Goal: Transaction & Acquisition: Download file/media

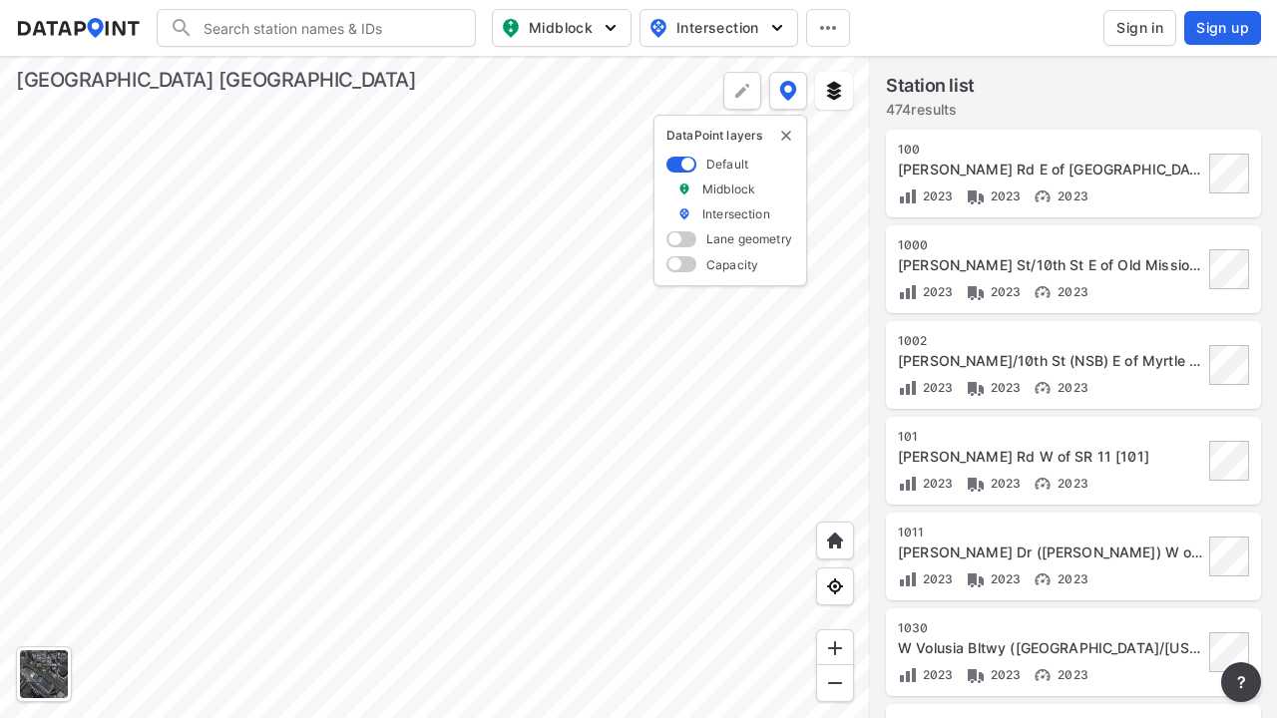
click at [1130, 37] on span "Sign in" at bounding box center [1139, 28] width 47 height 20
click at [1139, 28] on span "Sign in" at bounding box center [1139, 28] width 47 height 20
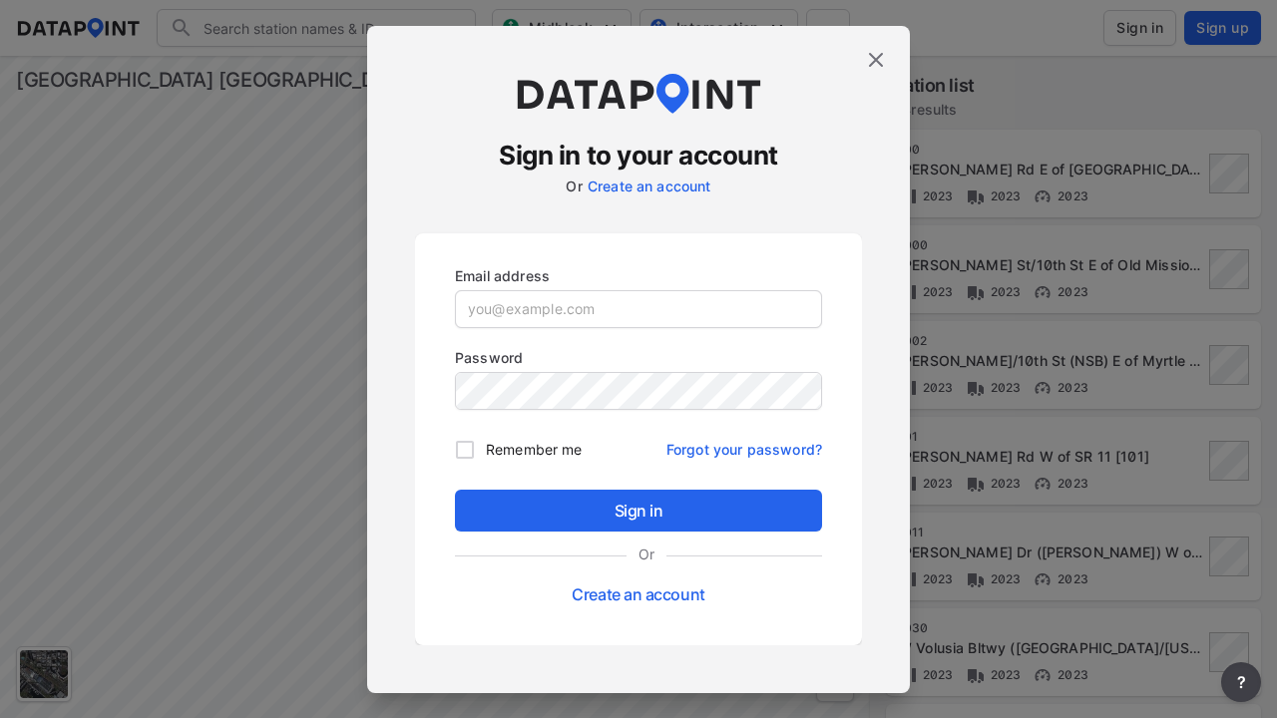
click at [639, 303] on input "email" at bounding box center [638, 309] width 365 height 36
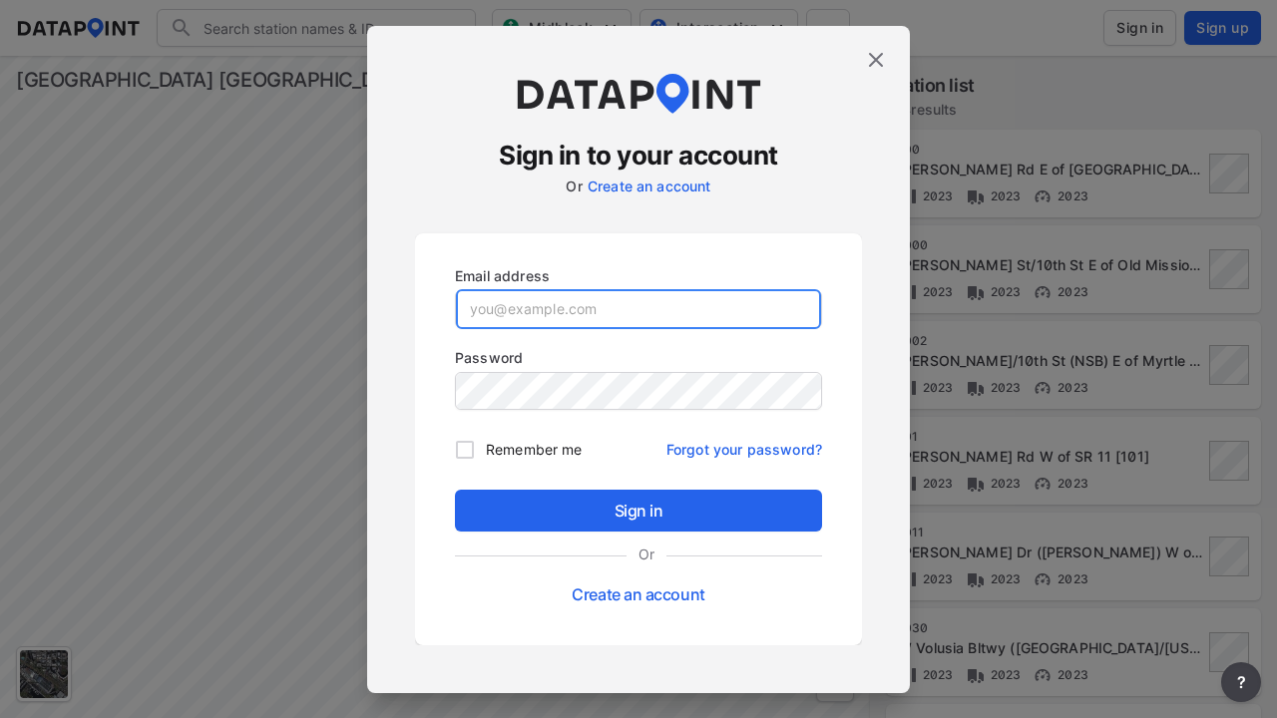
click at [639, 308] on input "email" at bounding box center [638, 309] width 365 height 40
click at [620, 309] on input "email" at bounding box center [638, 309] width 365 height 40
click at [639, 308] on input "email" at bounding box center [638, 309] width 365 height 40
type input "[EMAIL_ADDRESS][PERSON_NAME][DOMAIN_NAME]"
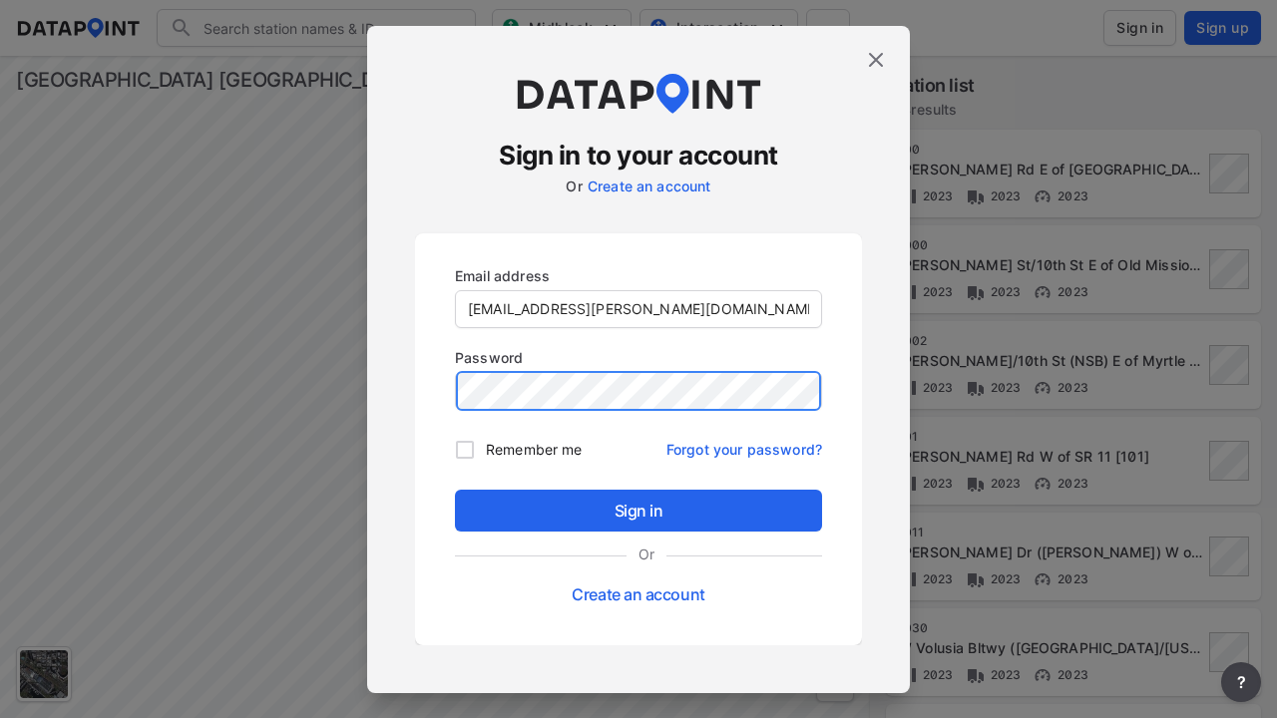
click at [466, 449] on input "Remember me" at bounding box center [465, 450] width 42 height 42
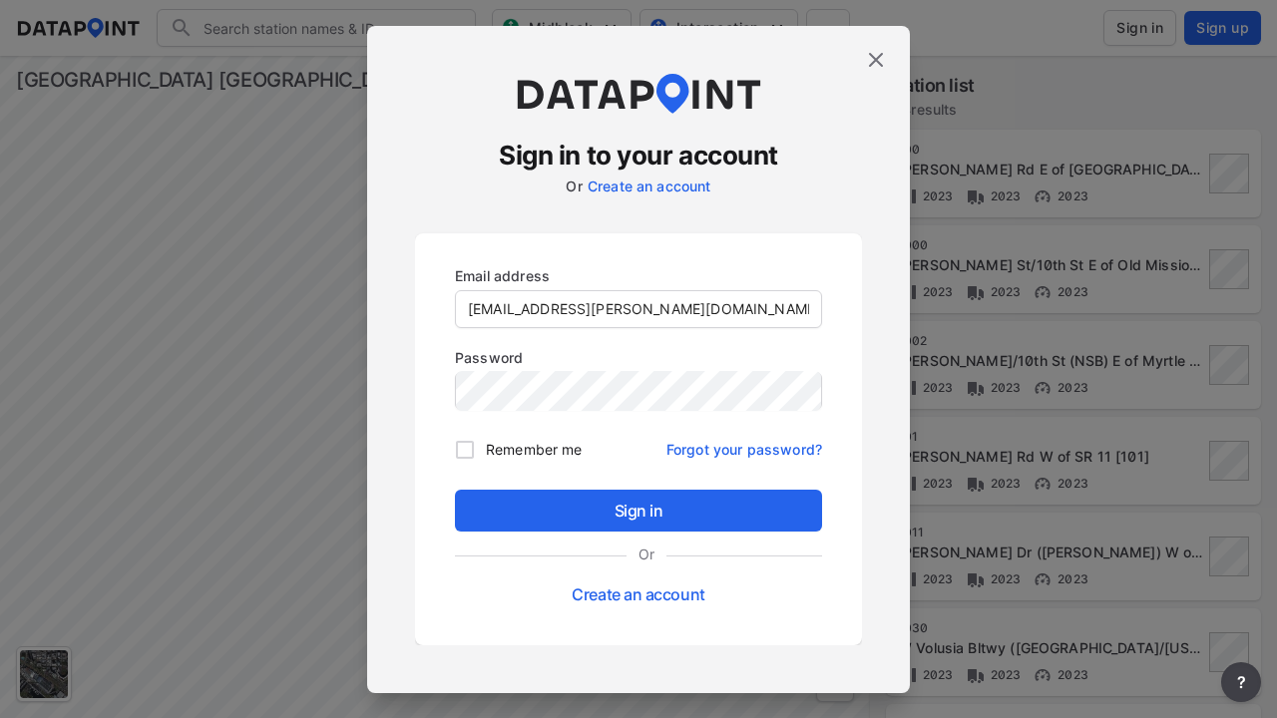
click at [465, 449] on input "Remember me" at bounding box center [465, 450] width 42 height 42
checkbox input "true"
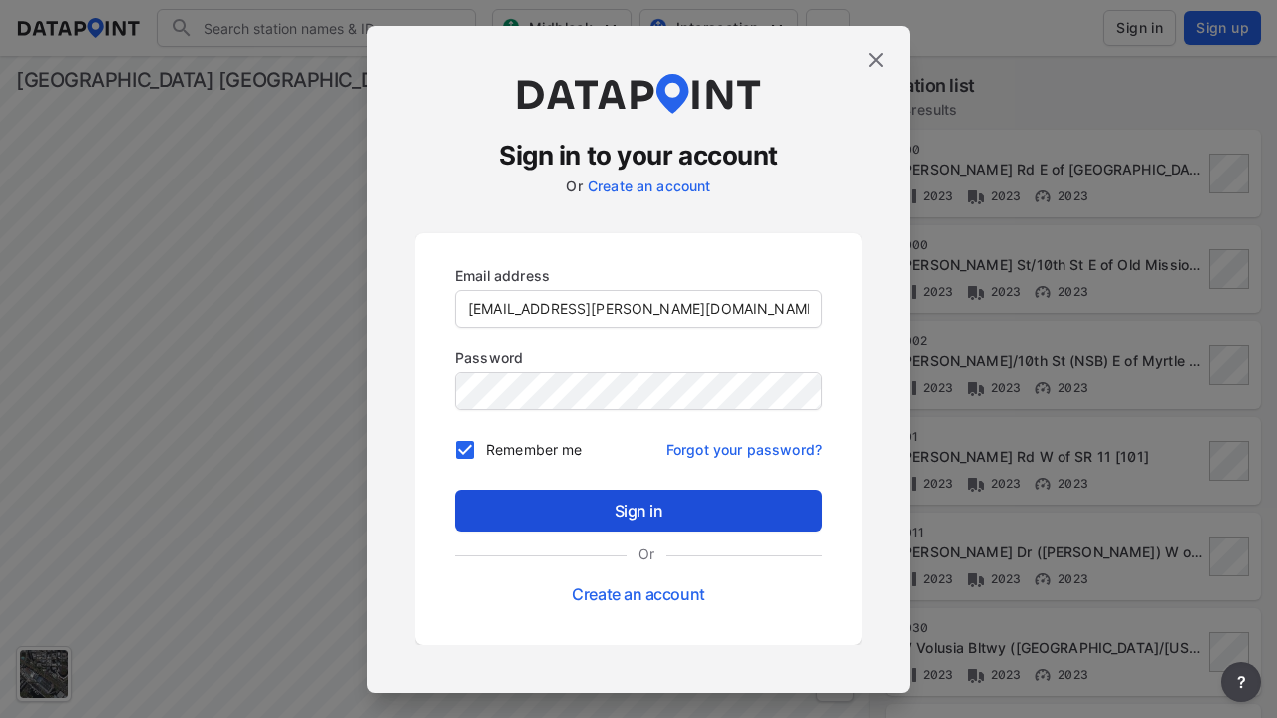
click at [602, 512] on span "Sign in" at bounding box center [638, 511] width 335 height 24
click at [639, 510] on span "Sign in" at bounding box center [638, 511] width 335 height 24
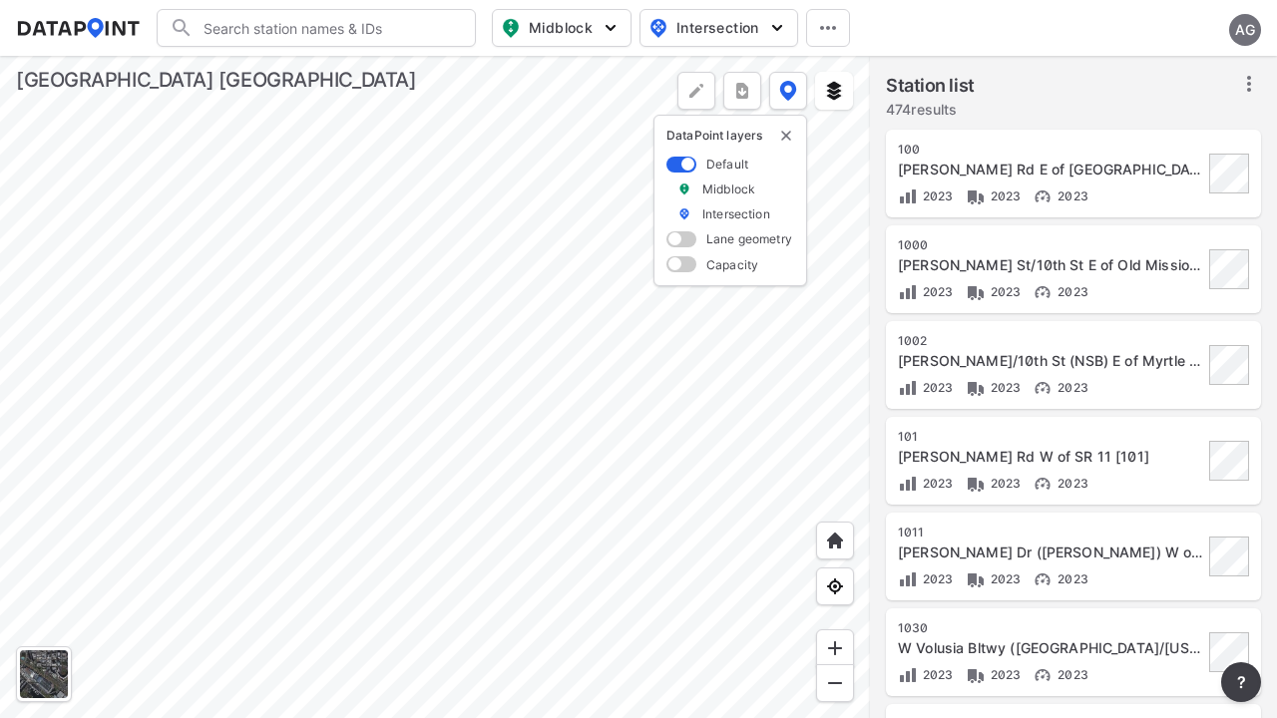
click at [1254, 79] on icon at bounding box center [1249, 84] width 24 height 24
click at [1249, 84] on icon at bounding box center [1249, 84] width 4 height 16
click at [1185, 118] on span "Select stations & export" at bounding box center [1164, 128] width 160 height 20
click at [1163, 128] on span "Select stations & export" at bounding box center [1164, 128] width 160 height 20
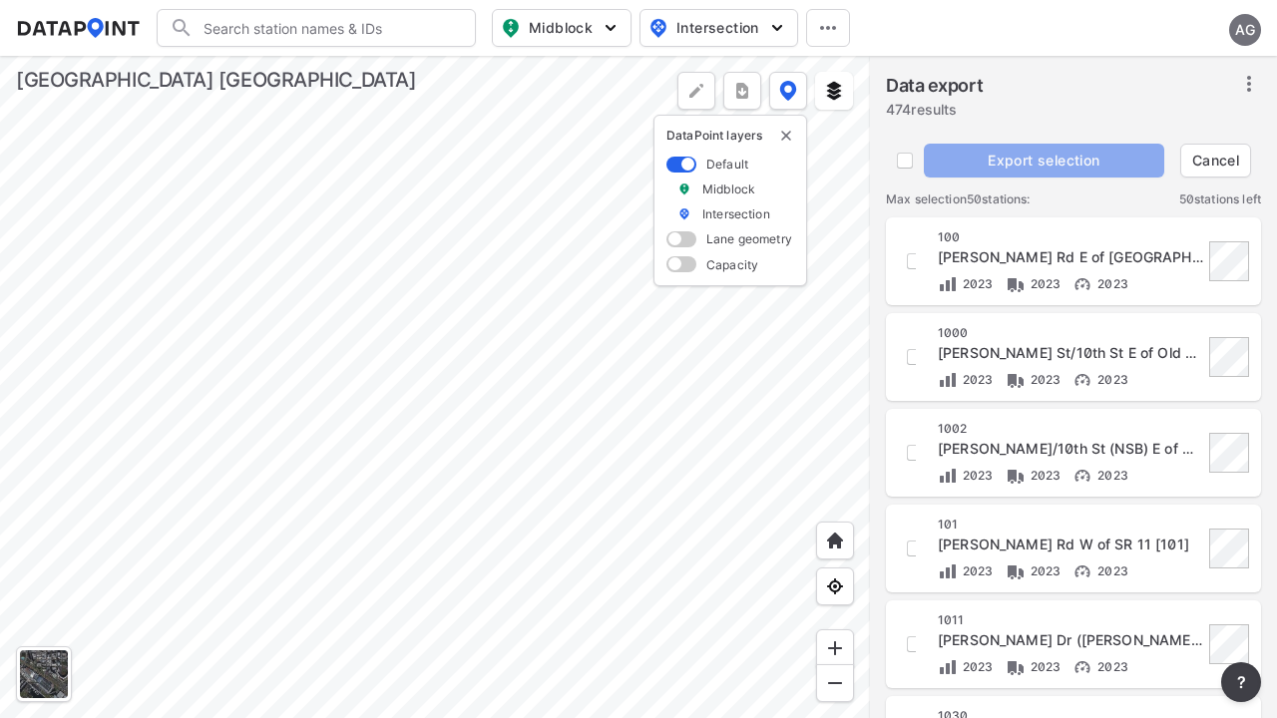
click at [501, 29] on img "button" at bounding box center [511, 28] width 24 height 24
click at [514, 31] on img "button" at bounding box center [511, 28] width 24 height 24
click at [443, 63] on input "Volume count" at bounding box center [448, 73] width 20 height 20
checkbox input "true"
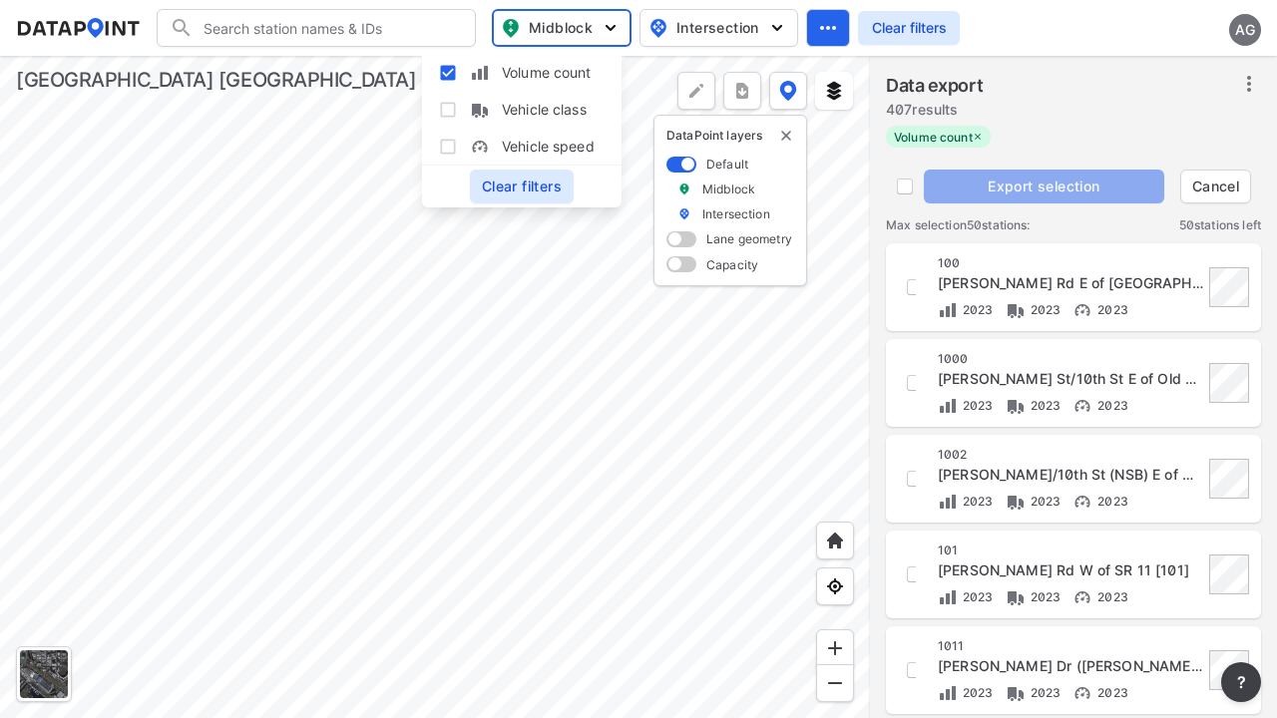
scroll to position [9, 0]
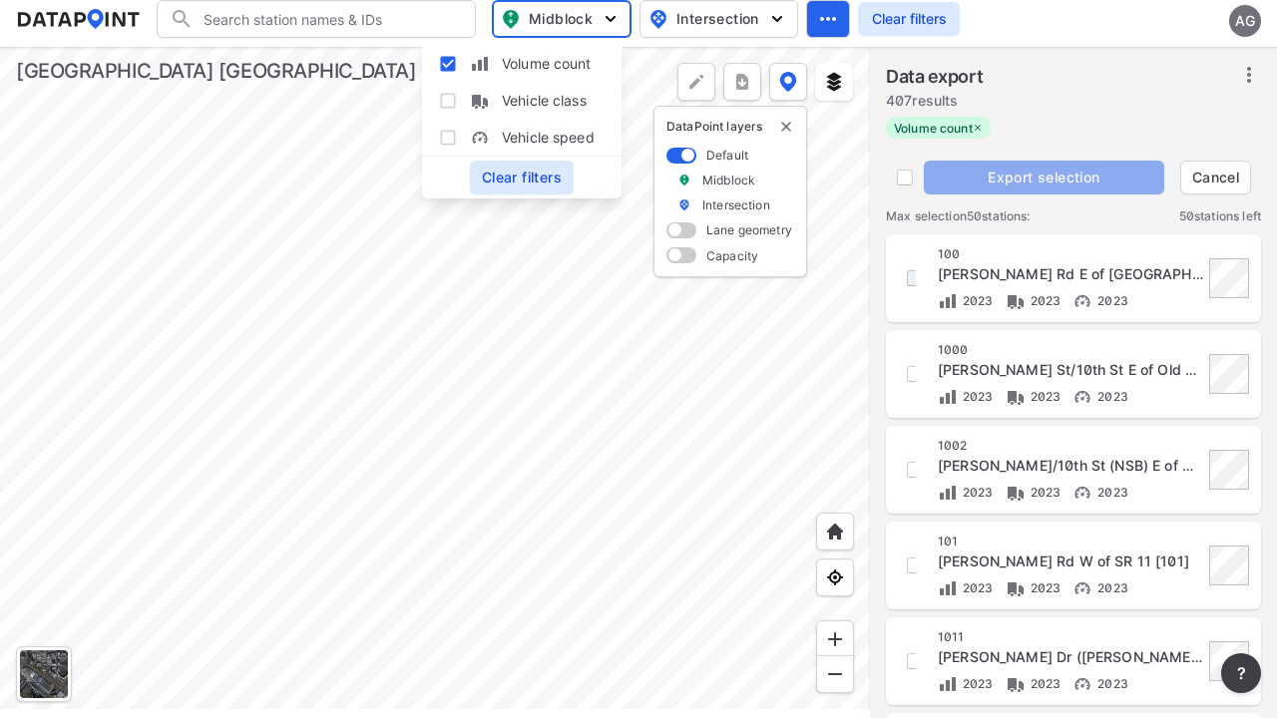
click at [906, 273] on input "decorative checkbox" at bounding box center [915, 278] width 34 height 34
click at [915, 278] on input "decorative checkbox" at bounding box center [915, 278] width 34 height 34
checkbox input "true"
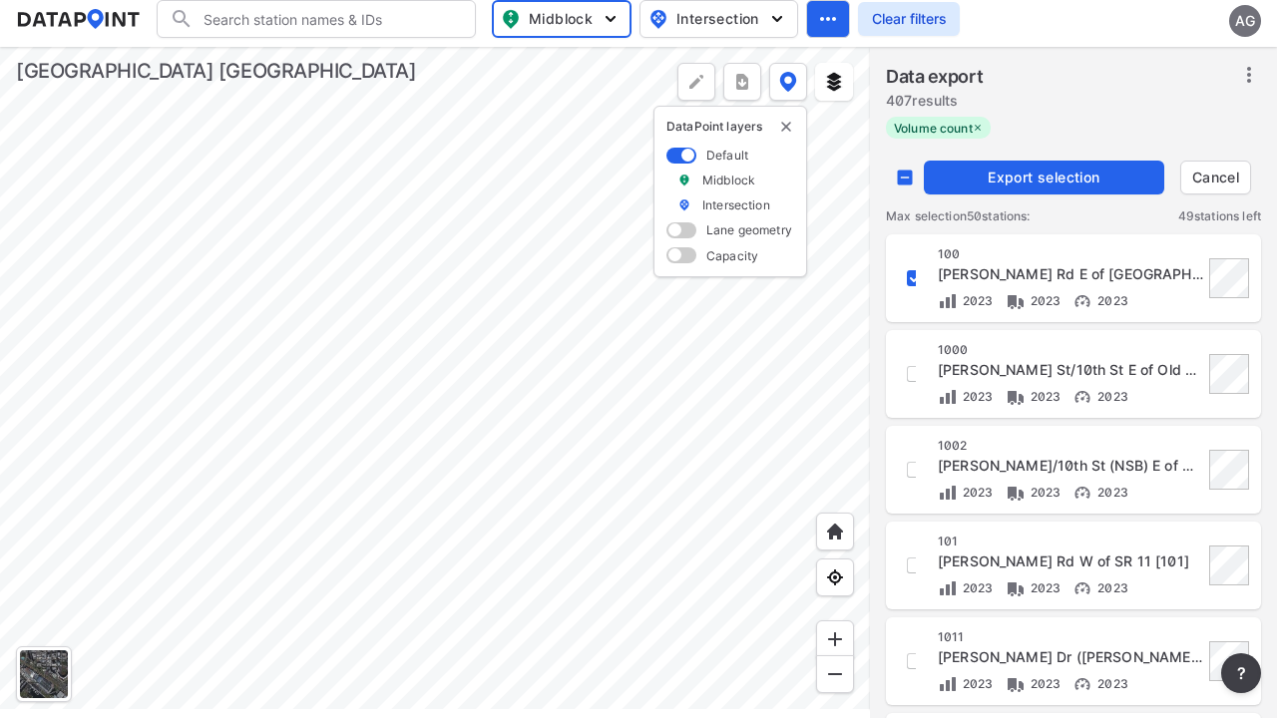
click at [1060, 171] on span "Export selection" at bounding box center [1044, 178] width 224 height 20
click at [1044, 178] on span "Export selection" at bounding box center [1044, 178] width 224 height 20
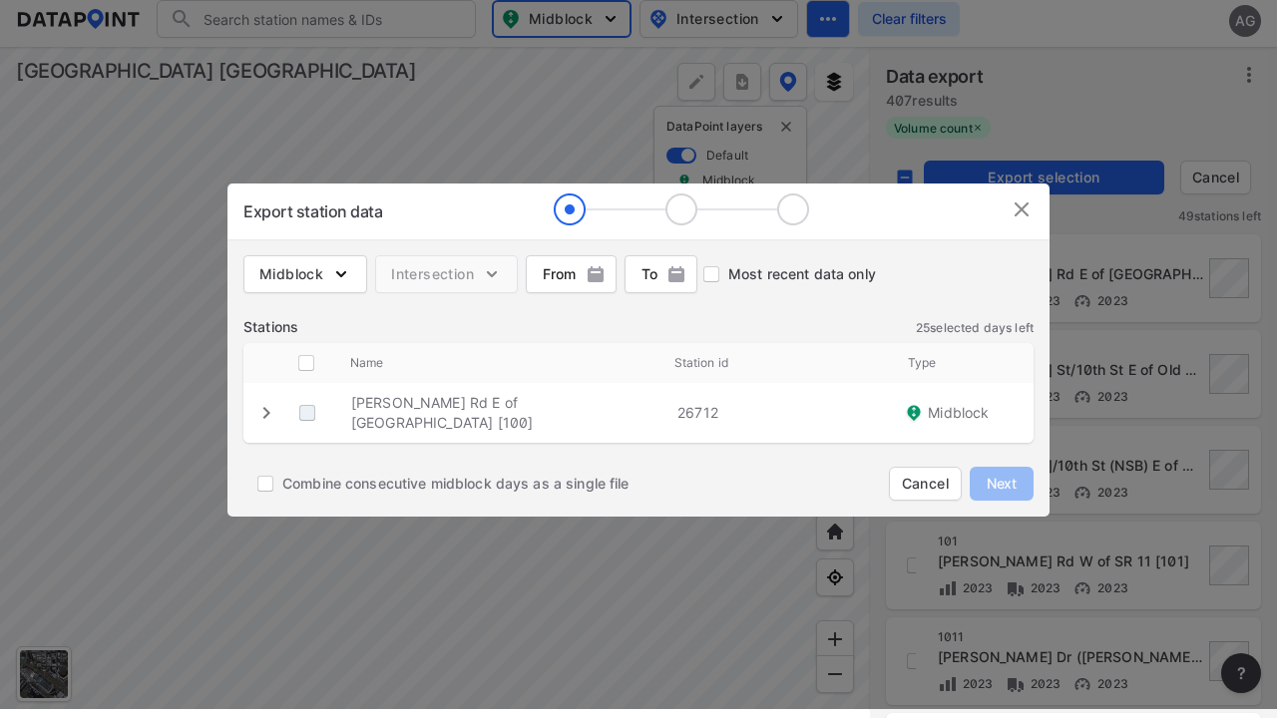
click at [313, 410] on \ "decorative checkbox" at bounding box center [307, 413] width 38 height 38
click at [307, 413] on \ "decorative checkbox" at bounding box center [307, 413] width 38 height 38
checkbox \ "true"
checkbox input "true"
click at [718, 278] on input "Most recent data only" at bounding box center [711, 274] width 34 height 34
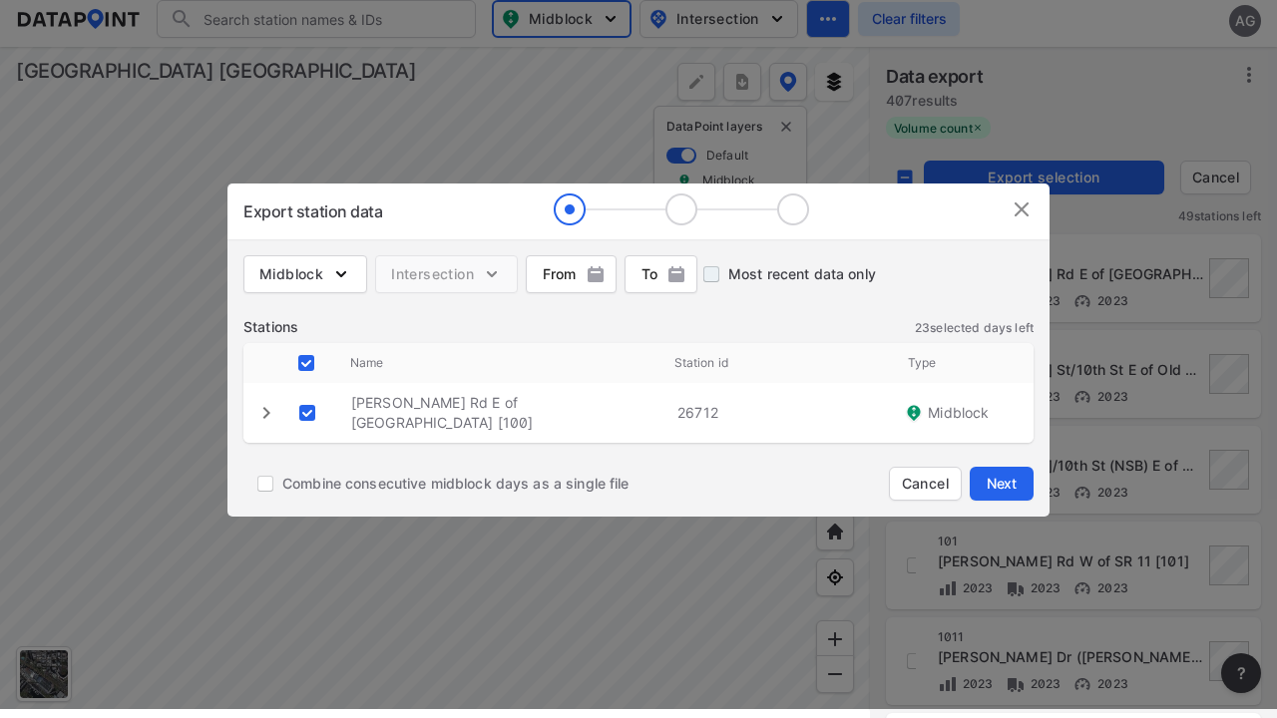
click at [713, 274] on input "Most recent data only" at bounding box center [711, 274] width 34 height 34
checkbox input "true"
checkbox input "false"
checkbox \ "false"
click at [266, 479] on input "Combine consecutive midblock days as a single file" at bounding box center [265, 484] width 34 height 34
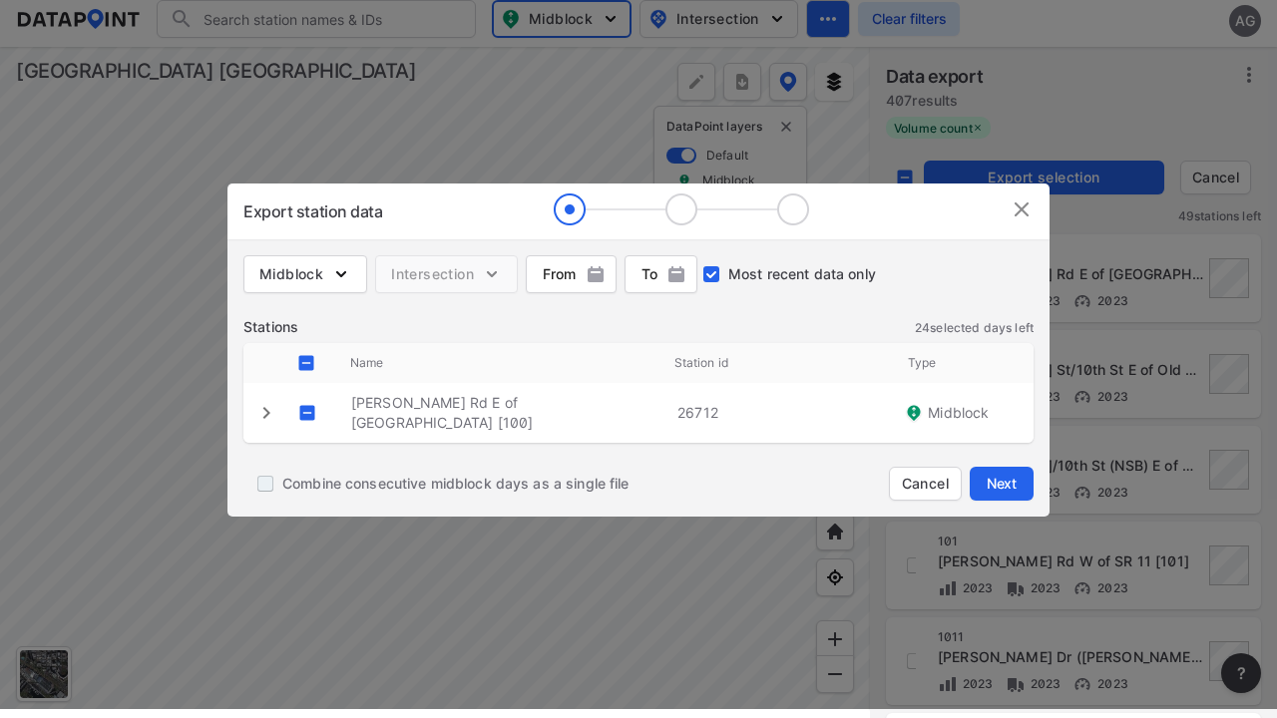
click at [265, 484] on input "Combine consecutive midblock days as a single file" at bounding box center [265, 484] width 34 height 34
checkbox input "true"
click at [1002, 487] on span "Next" at bounding box center [1002, 484] width 40 height 20
click at [1002, 484] on span "Next" at bounding box center [1002, 484] width 40 height 20
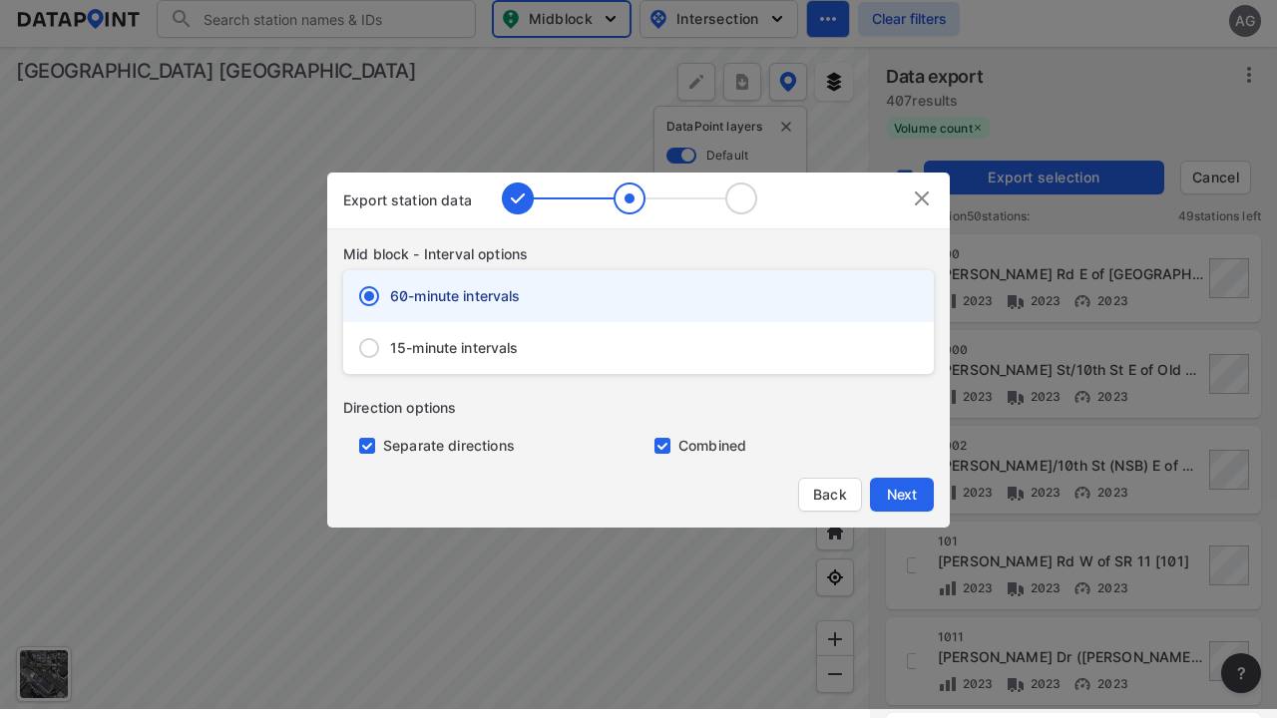
click at [531, 328] on div "15-minute intervals" at bounding box center [638, 348] width 591 height 52
click at [639, 348] on div "15-minute intervals" at bounding box center [638, 348] width 591 height 52
radio input "false"
radio input "true"
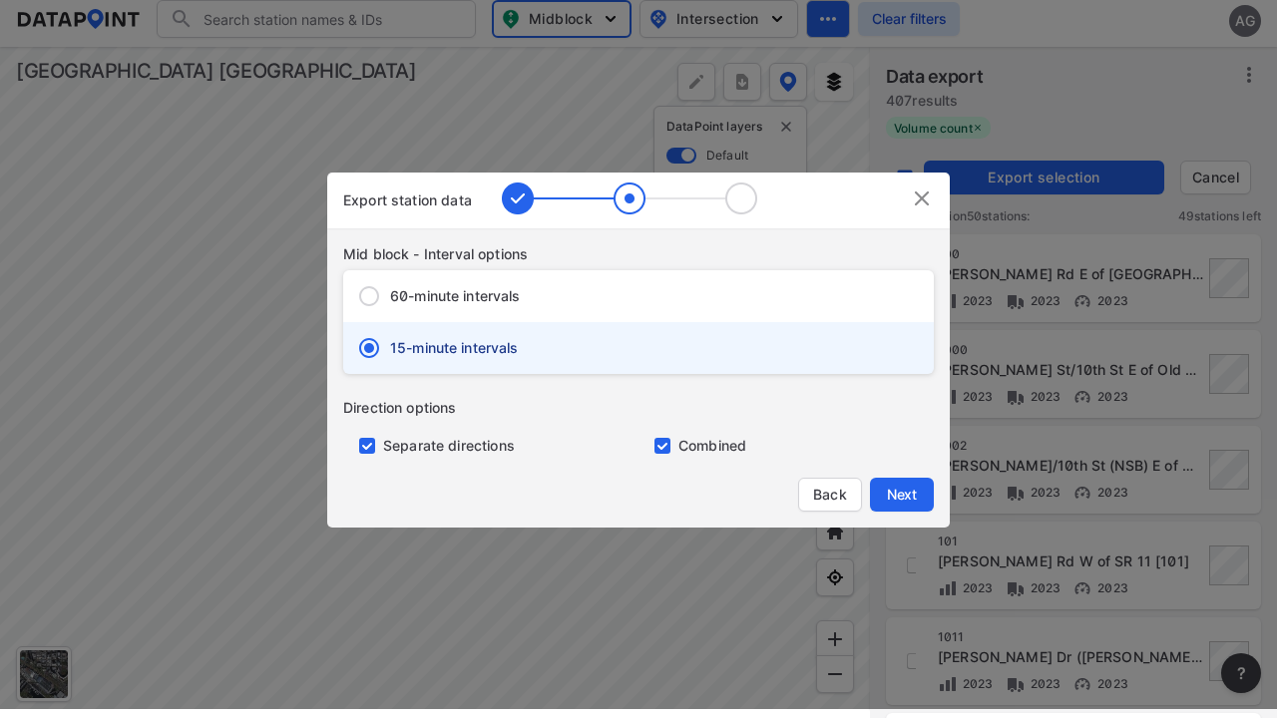
click at [369, 446] on input "primary checkbox" at bounding box center [363, 446] width 40 height 16
click at [363, 446] on input "primary checkbox" at bounding box center [363, 446] width 40 height 16
checkbox input "false"
click at [910, 491] on span "Next" at bounding box center [902, 495] width 40 height 20
click at [902, 495] on span "Next" at bounding box center [902, 495] width 40 height 20
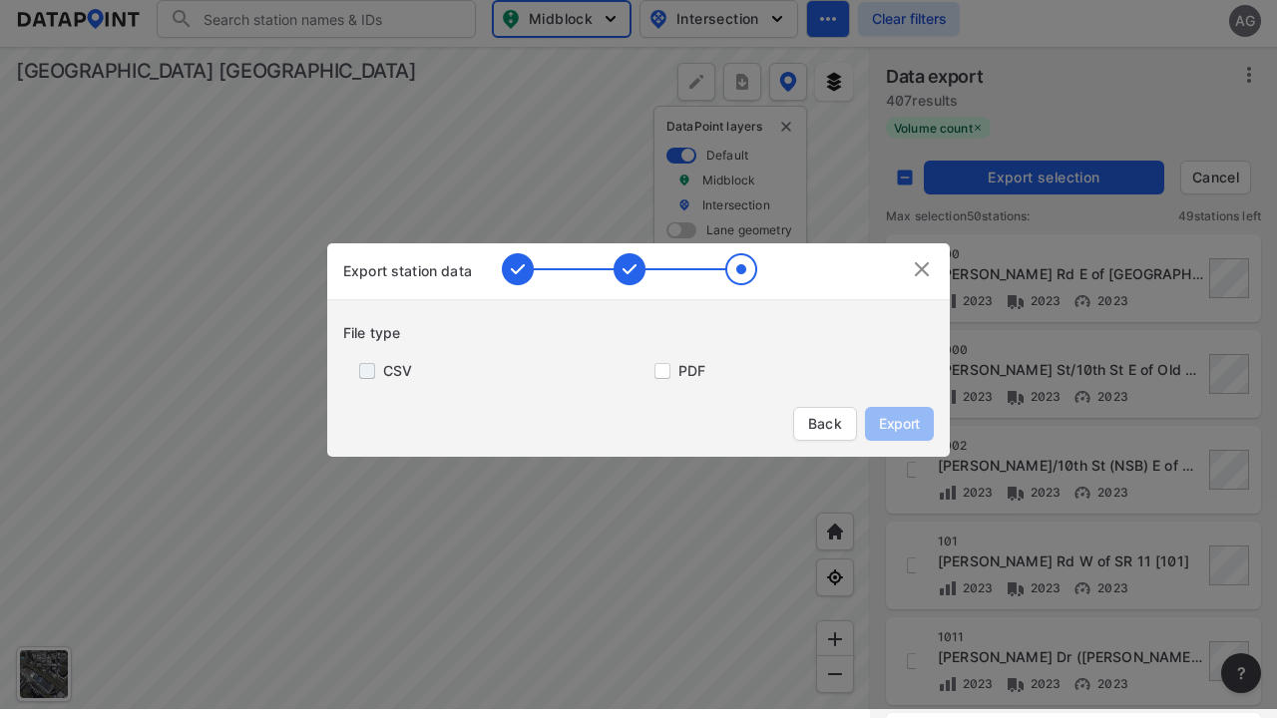
click at [365, 372] on input "primary checkbox" at bounding box center [363, 371] width 40 height 16
click at [363, 371] on input "primary checkbox" at bounding box center [363, 371] width 40 height 16
checkbox input "true"
click at [917, 424] on span "Export" at bounding box center [899, 424] width 45 height 20
click at [899, 424] on span "Export" at bounding box center [899, 424] width 45 height 20
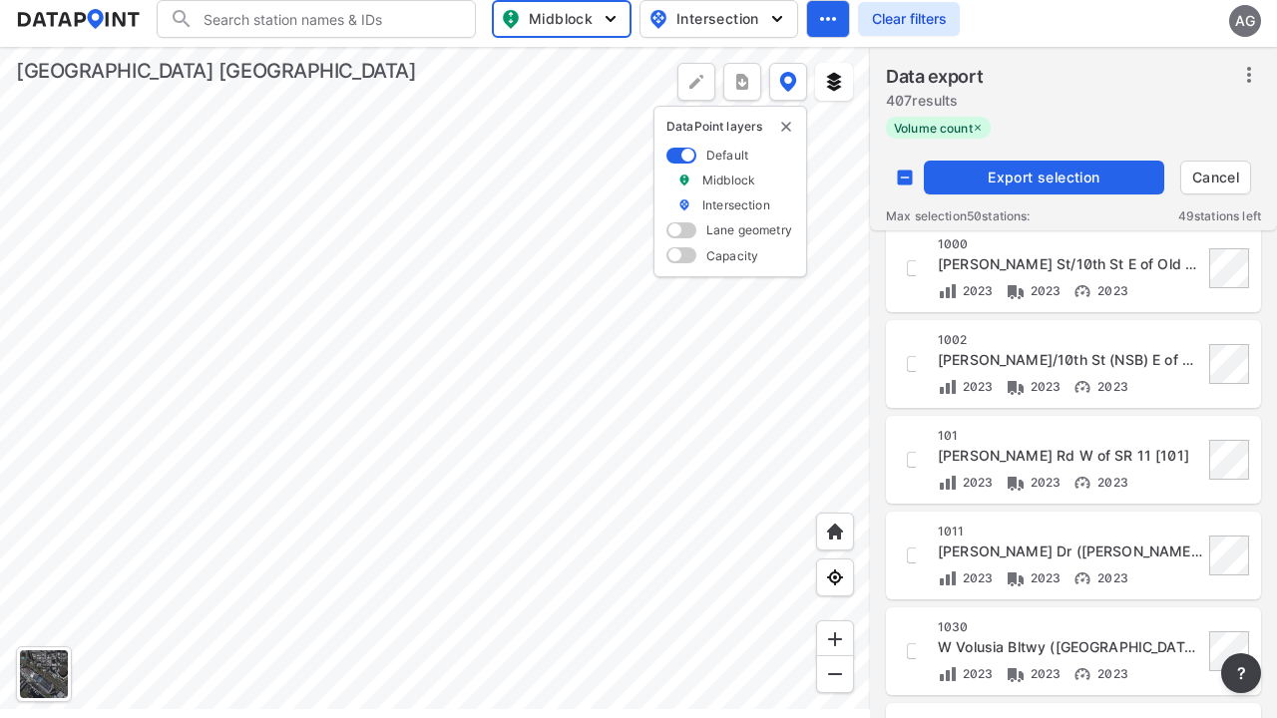
scroll to position [0, 0]
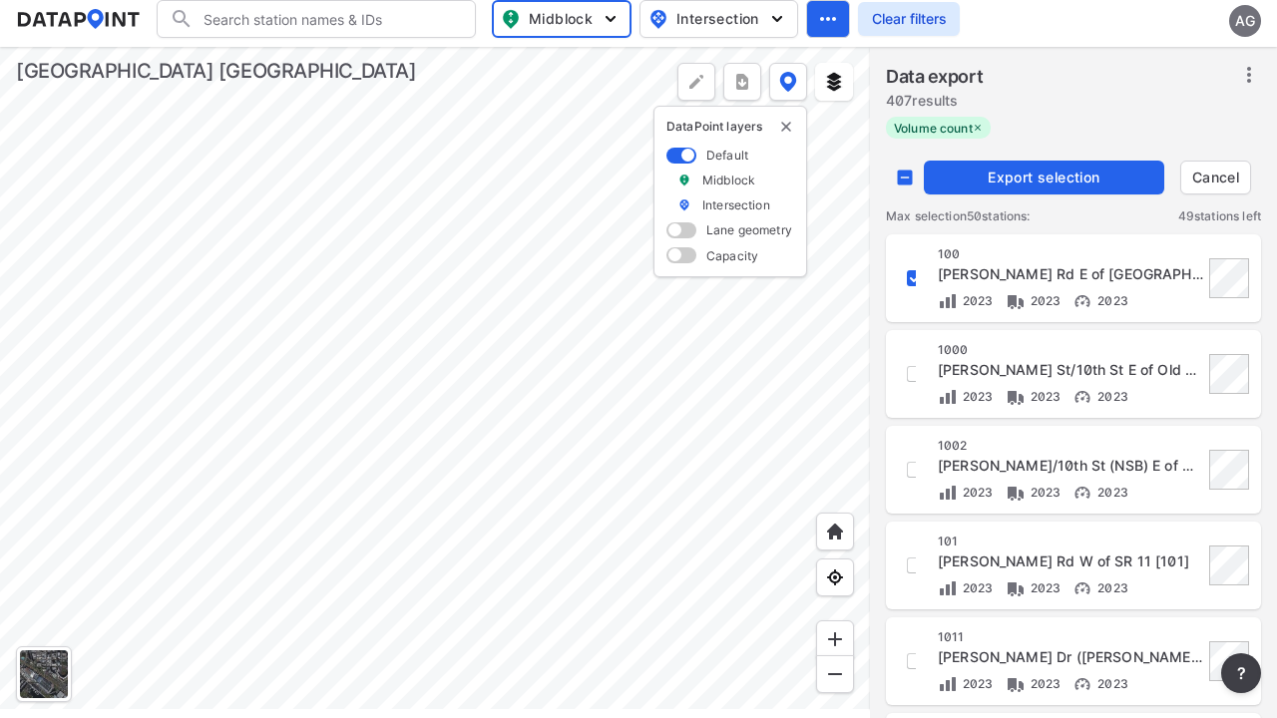
click at [575, 15] on x-pw-glass at bounding box center [638, 359] width 1277 height 718
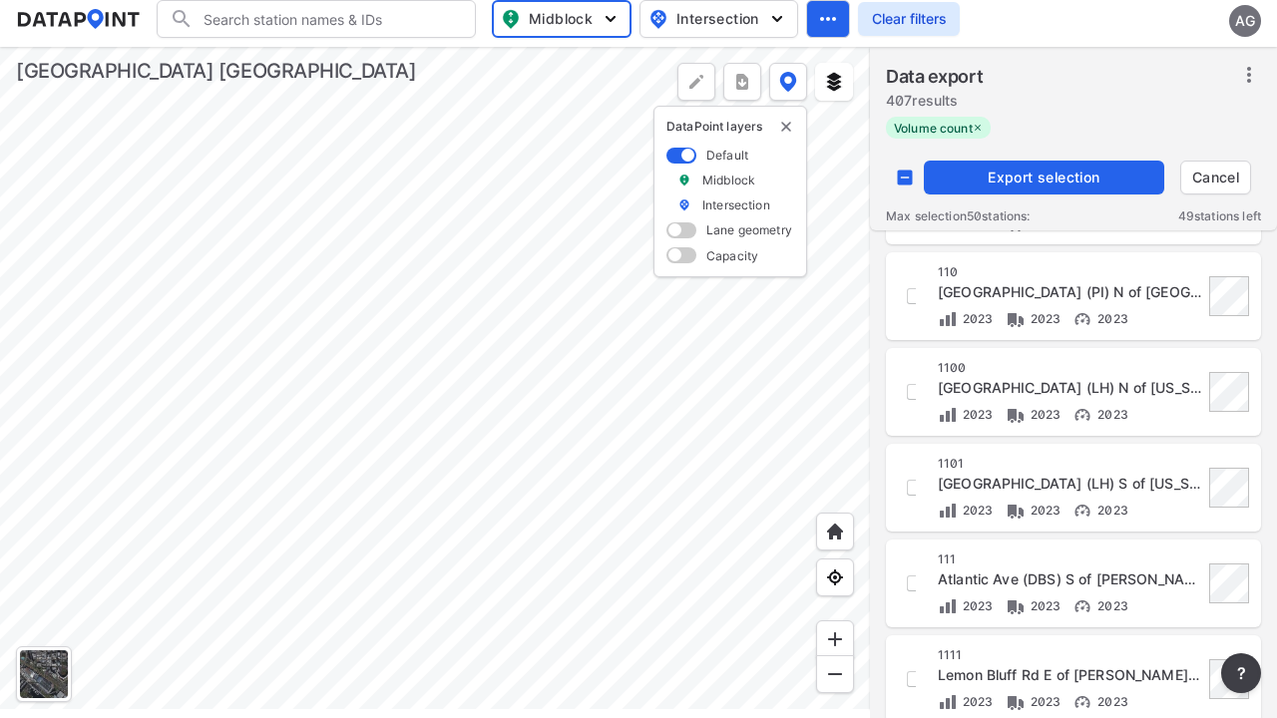
scroll to position [1957, 0]
